Goal: Information Seeking & Learning: Learn about a topic

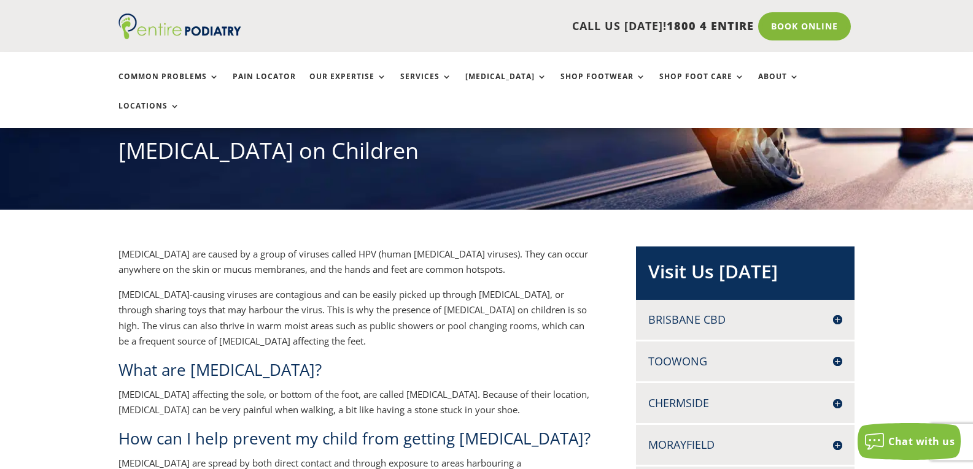
click at [720, 312] on h4 "Brisbane CBD" at bounding box center [745, 319] width 194 height 15
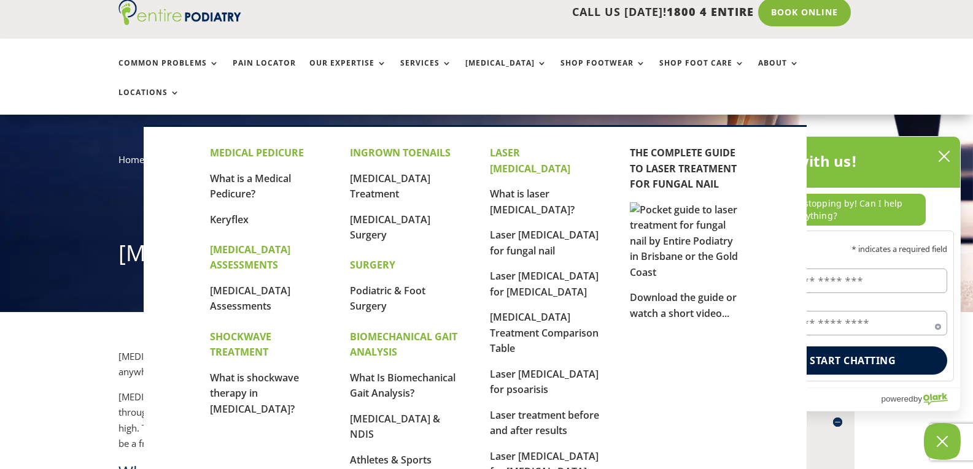
scroll to position [49, 0]
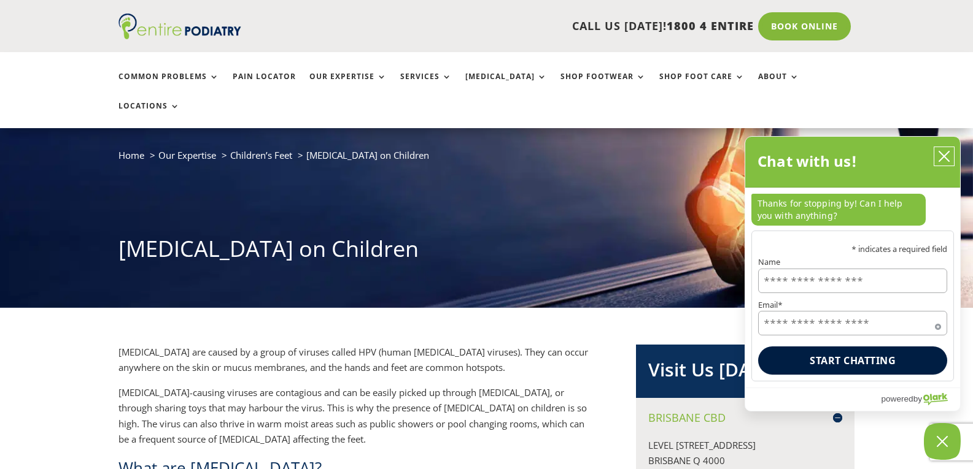
click at [946, 158] on icon "close chatbox" at bounding box center [944, 156] width 12 height 12
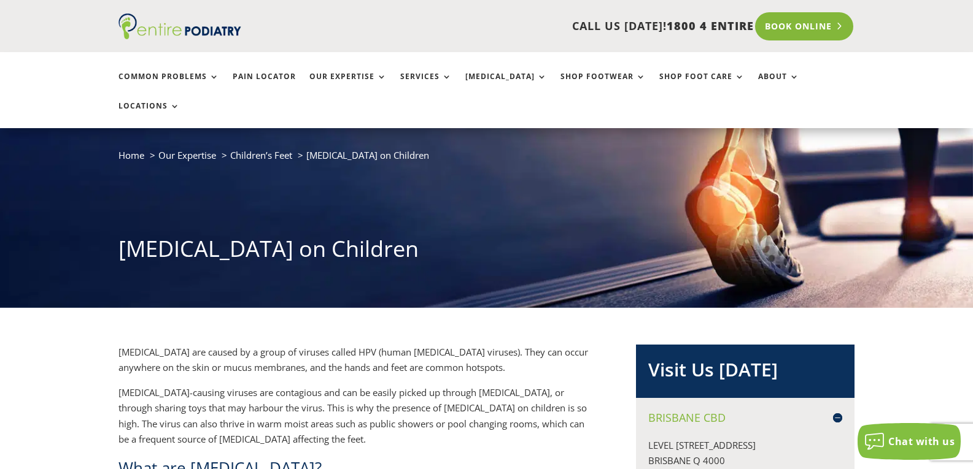
click at [789, 30] on link "Book Online" at bounding box center [804, 26] width 99 height 28
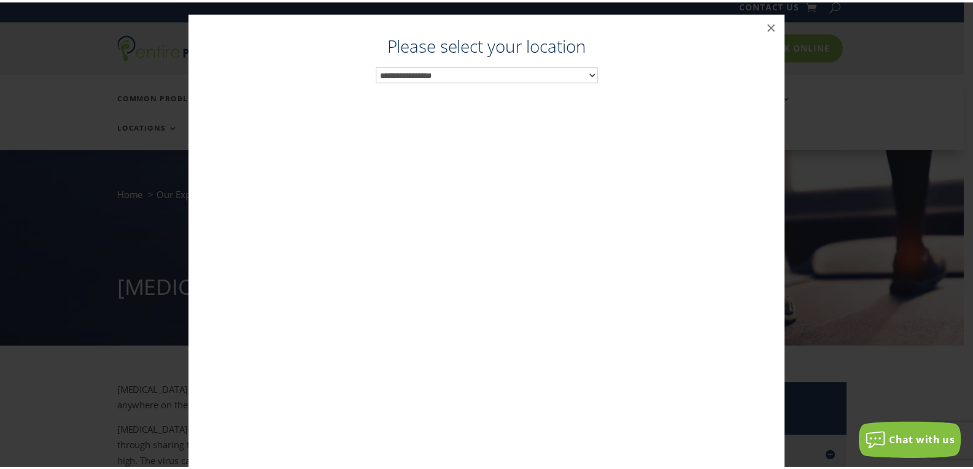
scroll to position [9, 0]
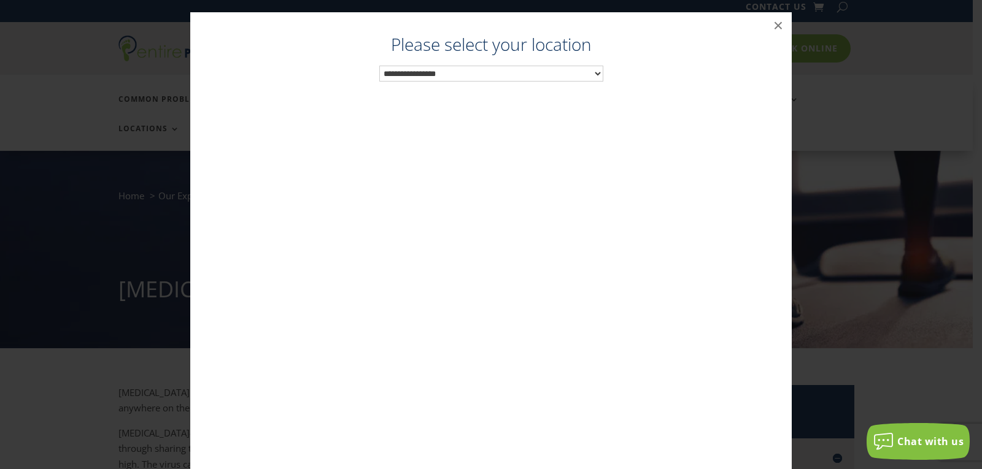
click at [550, 66] on select "**********" at bounding box center [491, 74] width 224 height 16
click at [768, 28] on button "×" at bounding box center [778, 25] width 27 height 27
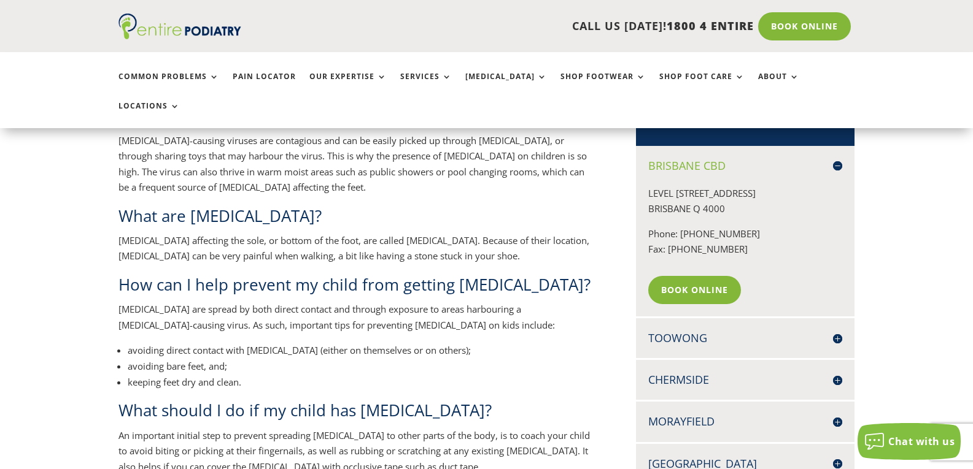
scroll to position [303, 0]
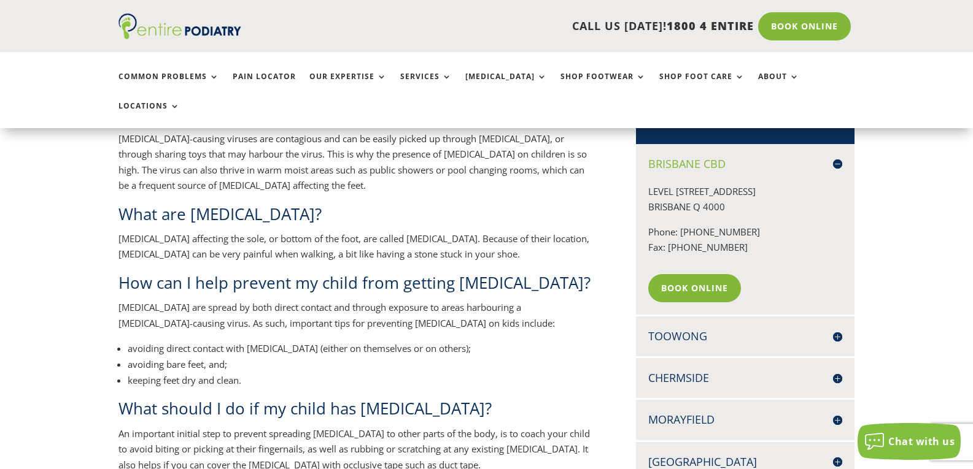
click at [832, 329] on h4 "Toowong" at bounding box center [745, 336] width 194 height 15
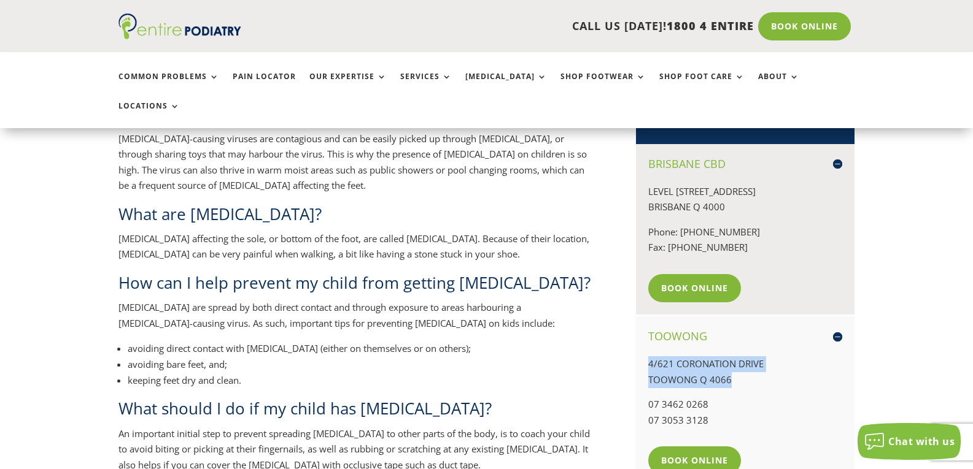
drag, startPoint x: 736, startPoint y: 348, endPoint x: 630, endPoint y: 329, distance: 108.4
copy p "4/621 CORONATION DRIVE TOOWONG Q 4066"
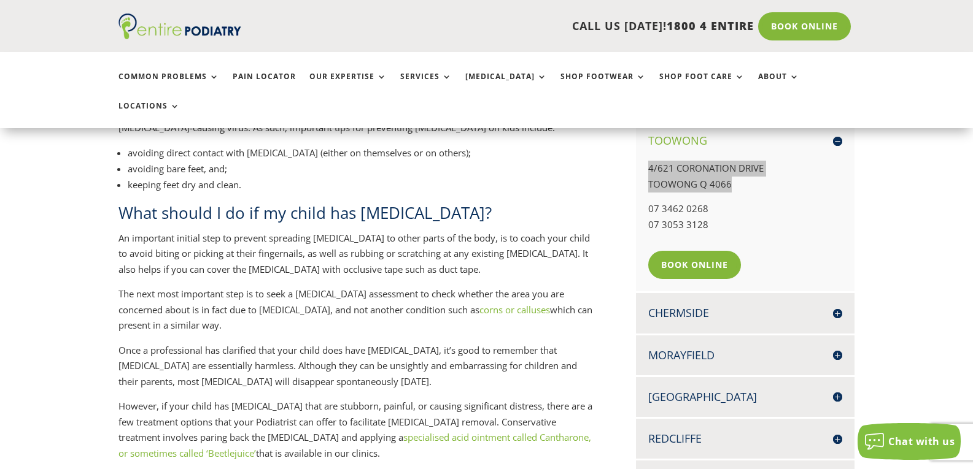
scroll to position [499, 0]
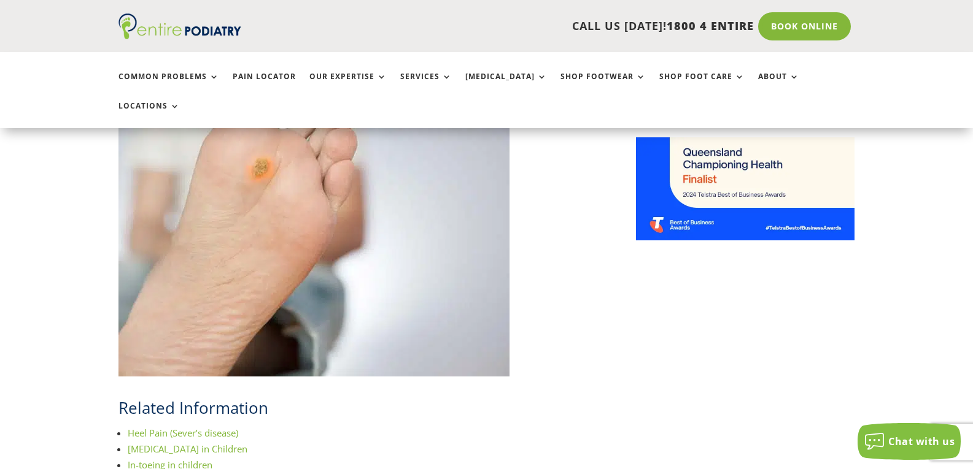
scroll to position [1285, 0]
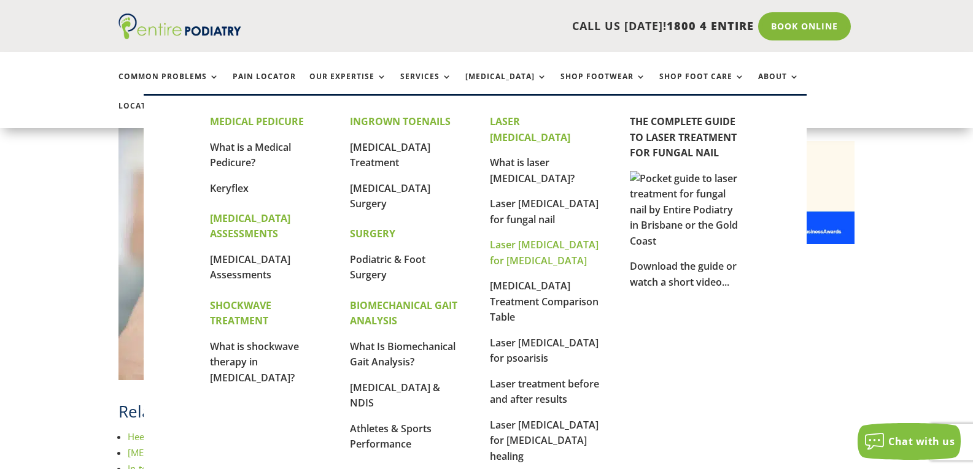
click at [541, 238] on link "Laser [MEDICAL_DATA] for [MEDICAL_DATA]" at bounding box center [544, 252] width 109 height 29
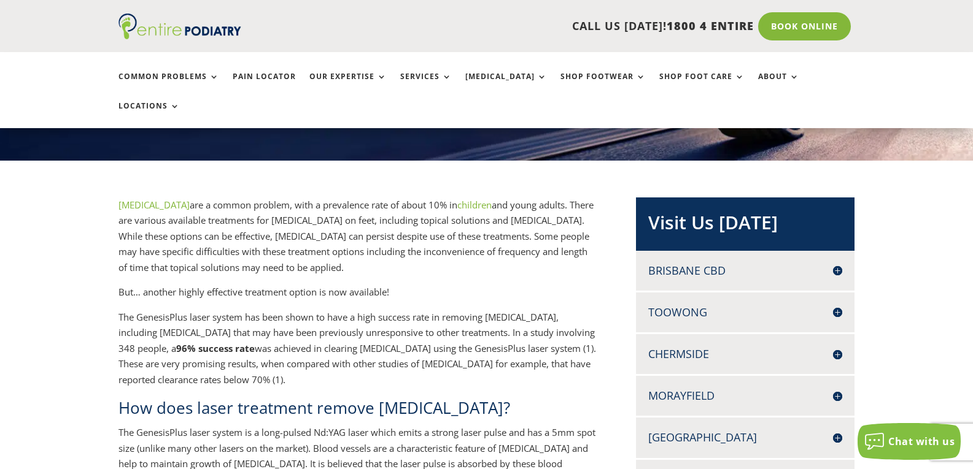
scroll to position [147, 0]
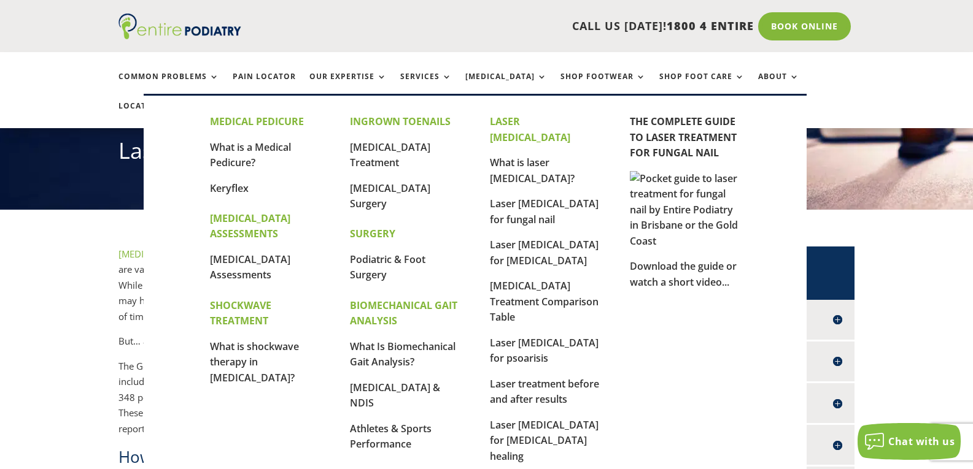
click at [565, 279] on p "[MEDICAL_DATA] Treatment Comparison Table" at bounding box center [545, 307] width 110 height 57
click at [539, 279] on link "[MEDICAL_DATA] Treatment Comparison Table" at bounding box center [544, 301] width 109 height 45
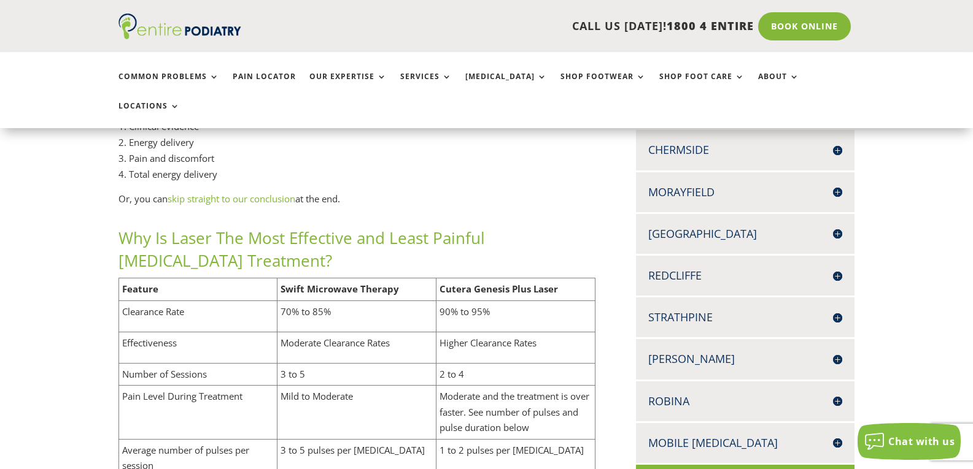
scroll to position [442, 0]
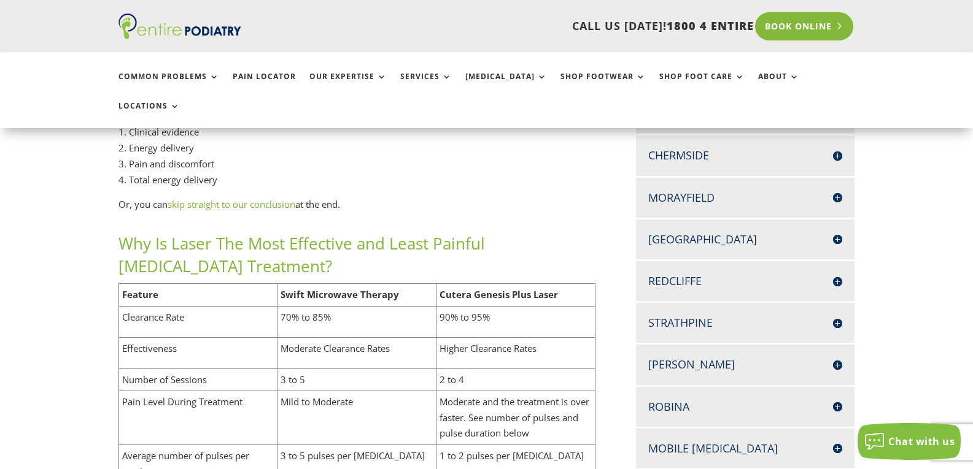
click at [804, 25] on link "Book Online" at bounding box center [804, 26] width 99 height 28
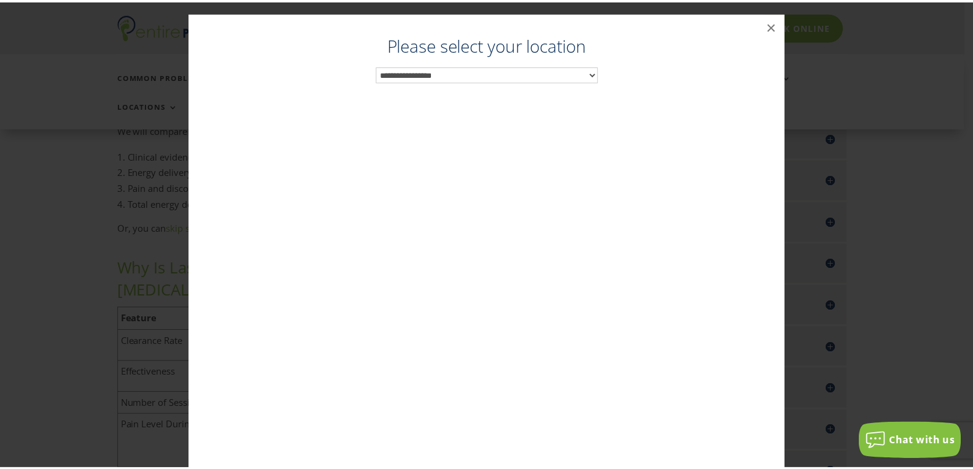
scroll to position [407, 0]
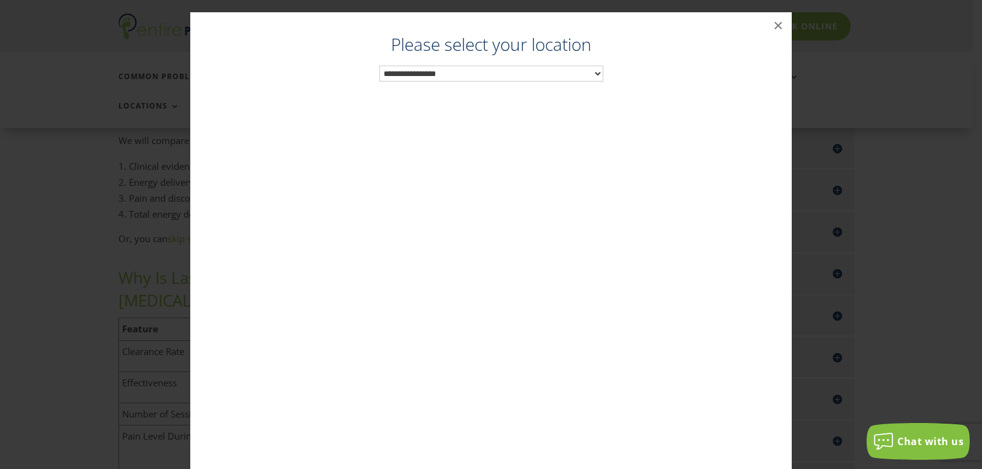
click at [500, 68] on select "**********" at bounding box center [491, 74] width 224 height 16
click at [771, 27] on button "×" at bounding box center [778, 25] width 27 height 27
